Goal: Task Accomplishment & Management: Manage account settings

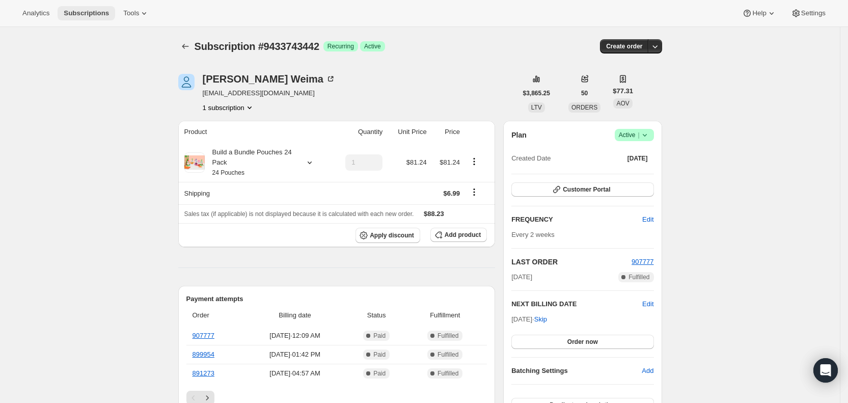
drag, startPoint x: 0, startPoint y: 0, endPoint x: 79, endPoint y: 10, distance: 80.1
click at [79, 10] on span "Subscriptions" at bounding box center [86, 13] width 45 height 8
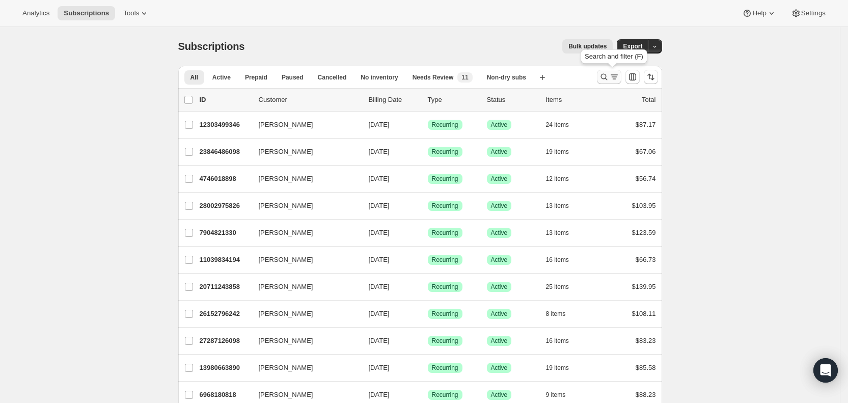
click at [615, 79] on icon "Search and filter results" at bounding box center [614, 77] width 10 height 10
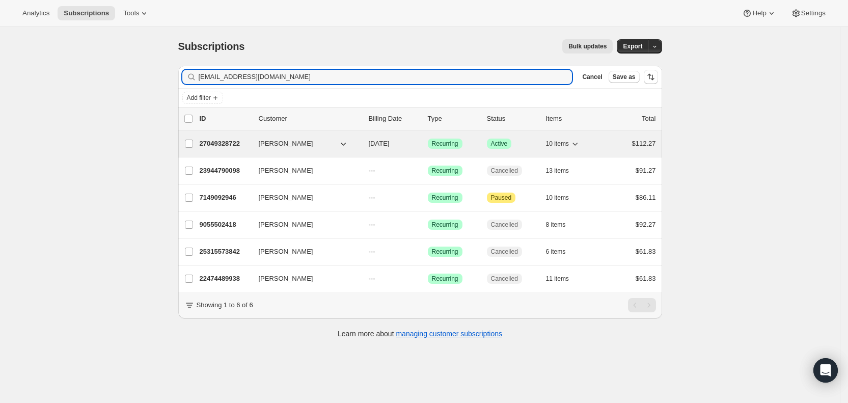
type input "[EMAIL_ADDRESS][DOMAIN_NAME]"
click at [390, 145] on span "[DATE]" at bounding box center [379, 144] width 21 height 8
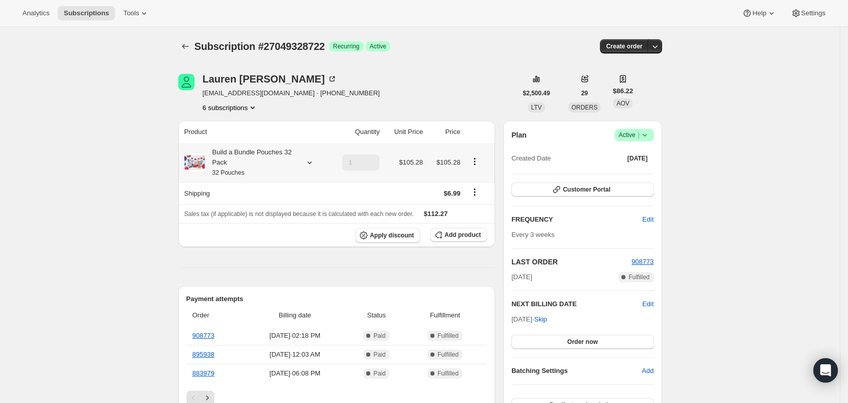
click at [315, 160] on icon at bounding box center [310, 162] width 10 height 10
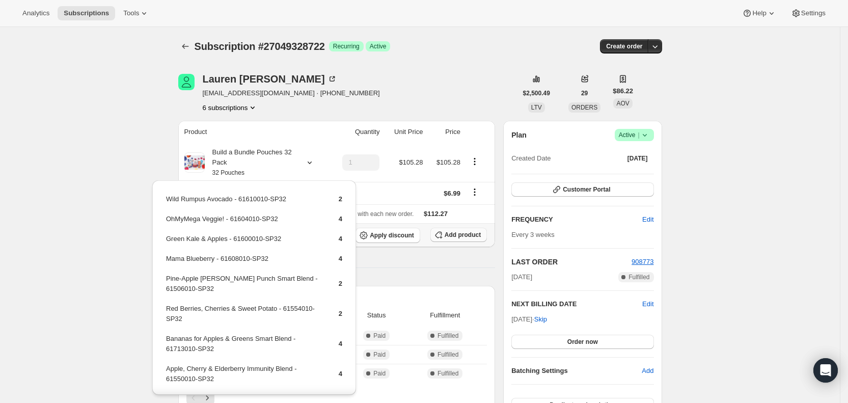
click at [449, 233] on span "Add product" at bounding box center [463, 235] width 36 height 8
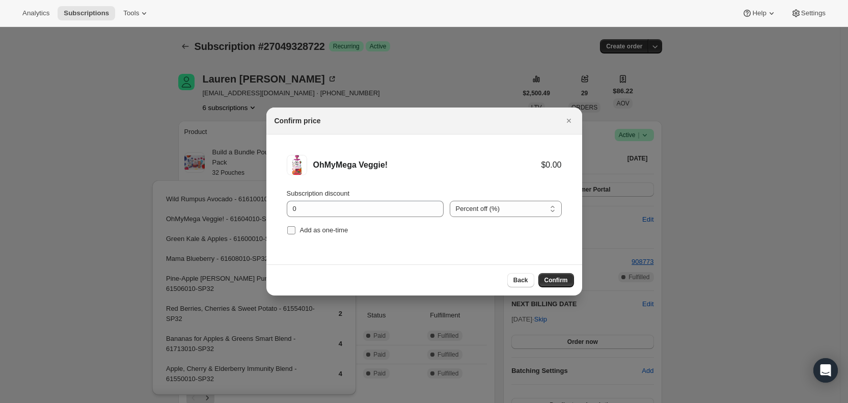
drag, startPoint x: 294, startPoint y: 227, endPoint x: 303, endPoint y: 231, distance: 9.6
click at [297, 228] on label "Add as one-time" at bounding box center [318, 230] width 62 height 14
click at [295, 228] on input "Add as one-time" at bounding box center [291, 230] width 8 height 8
checkbox input "true"
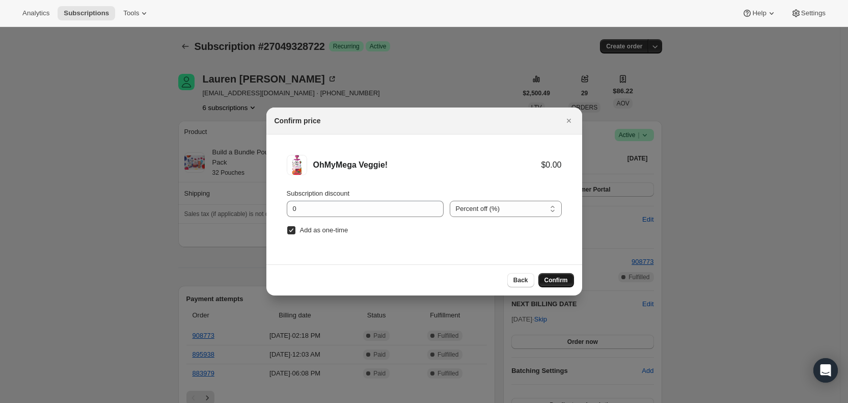
click at [554, 277] on span "Confirm" at bounding box center [556, 280] width 23 height 8
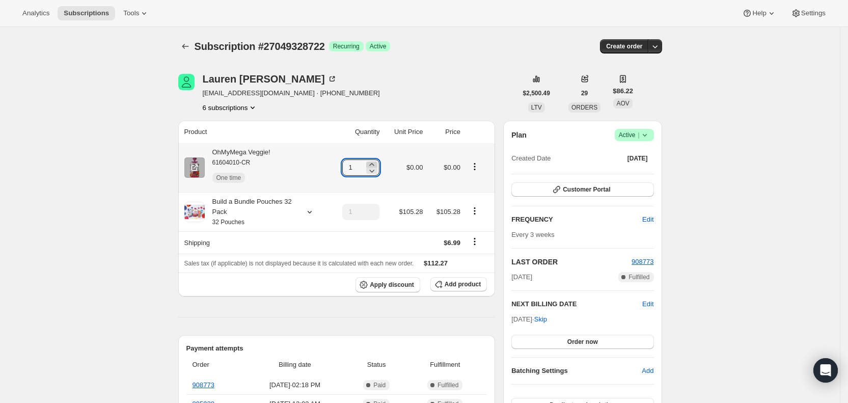
drag, startPoint x: 354, startPoint y: 168, endPoint x: 373, endPoint y: 163, distance: 19.4
click at [373, 163] on div "1" at bounding box center [360, 167] width 37 height 16
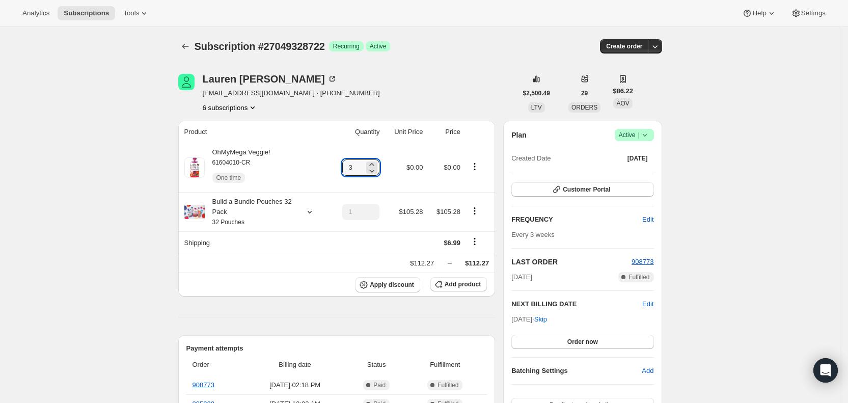
type input "3"
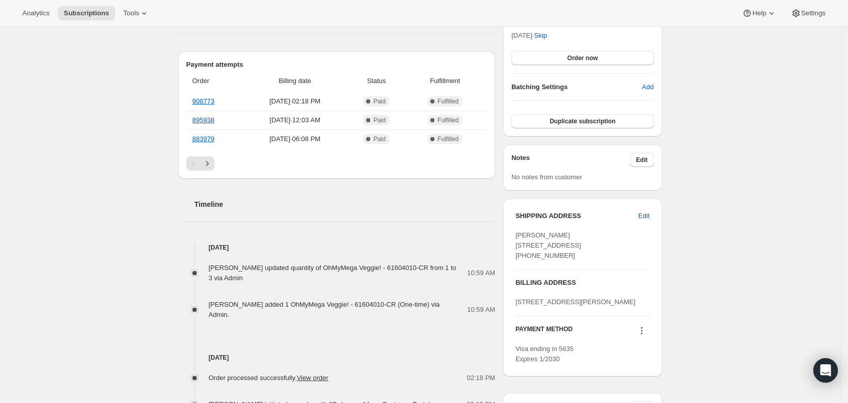
scroll to position [285, 0]
